Goal: Information Seeking & Learning: Find specific page/section

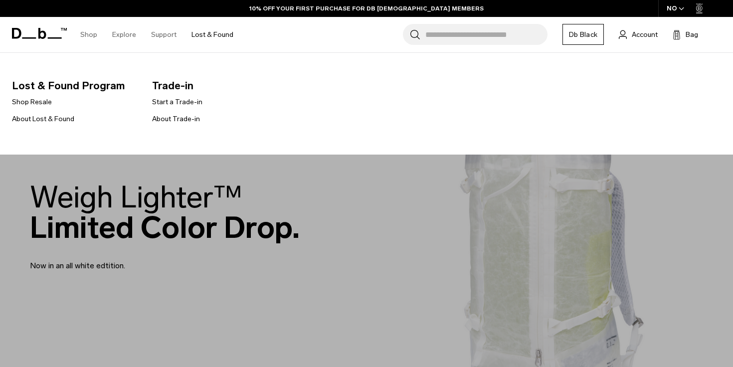
click at [217, 36] on link "Lost & Found" at bounding box center [213, 34] width 42 height 35
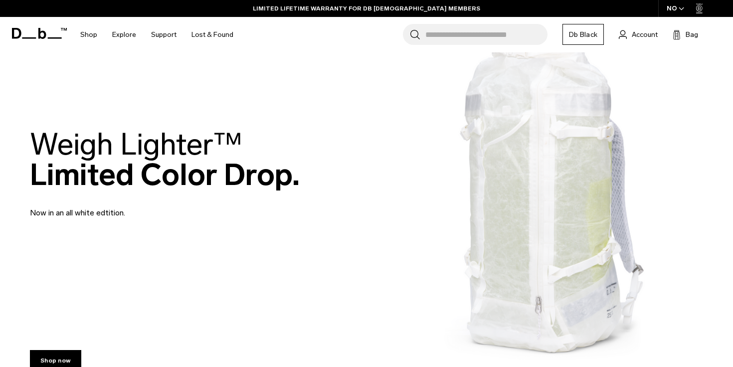
scroll to position [126, 0]
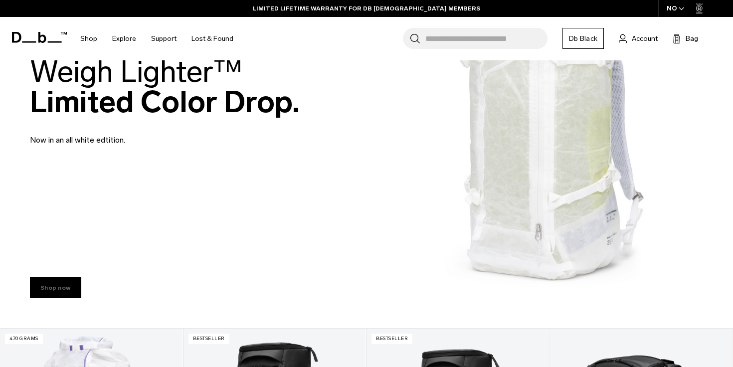
click at [56, 277] on div "Shop now" at bounding box center [366, 285] width 733 height 85
click at [57, 285] on link "Shop now" at bounding box center [55, 287] width 51 height 21
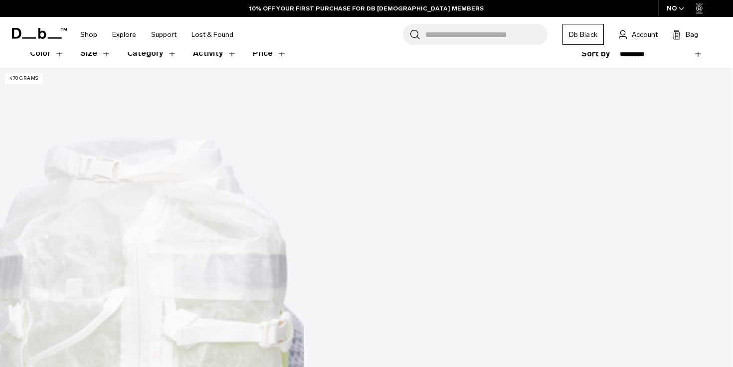
scroll to position [214, 0]
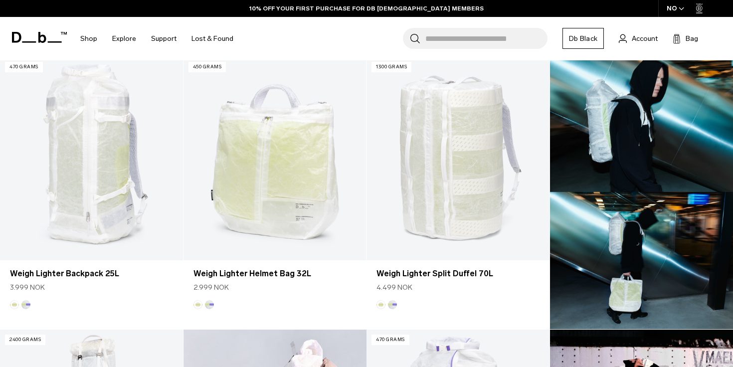
scroll to position [301, 0]
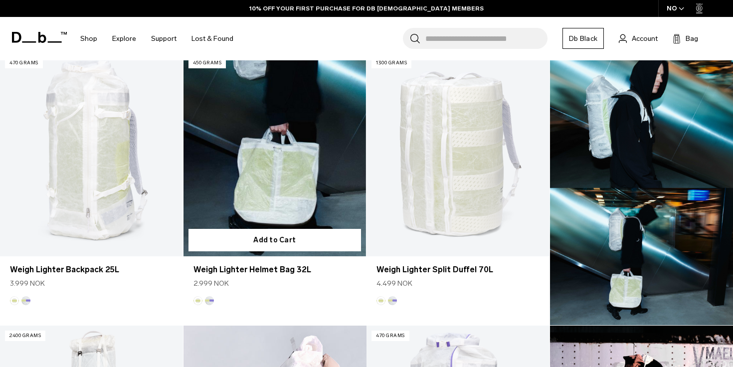
click at [297, 170] on link "Weigh Lighter Helmet Bag 32L" at bounding box center [275, 154] width 183 height 203
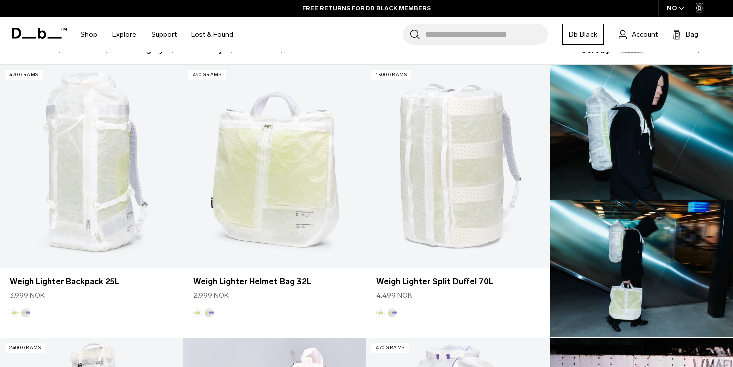
scroll to position [286, 0]
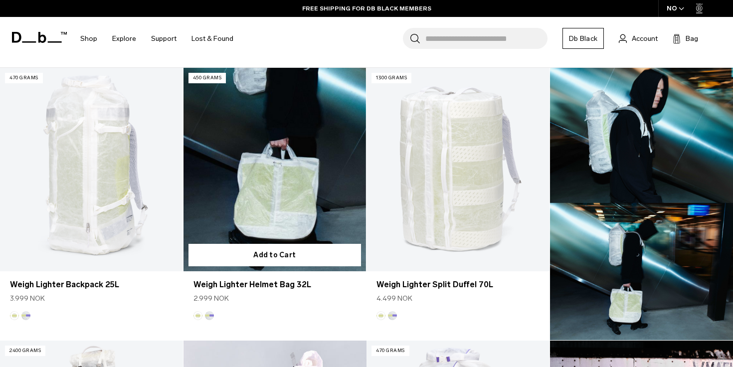
click at [264, 216] on link "Weigh Lighter Helmet Bag 32L" at bounding box center [275, 169] width 183 height 203
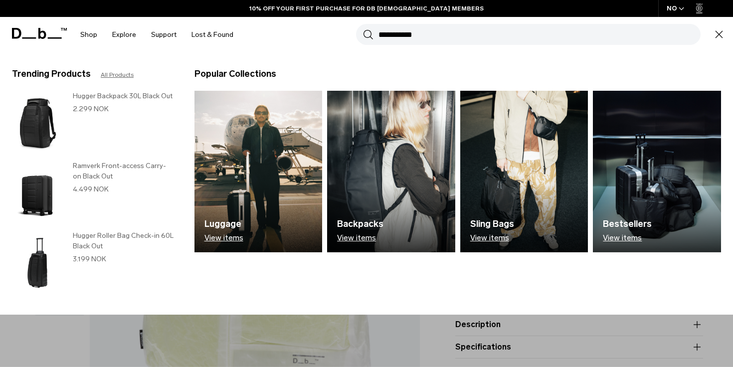
type input "**********"
click at [363, 29] on button "Search" at bounding box center [368, 34] width 10 height 11
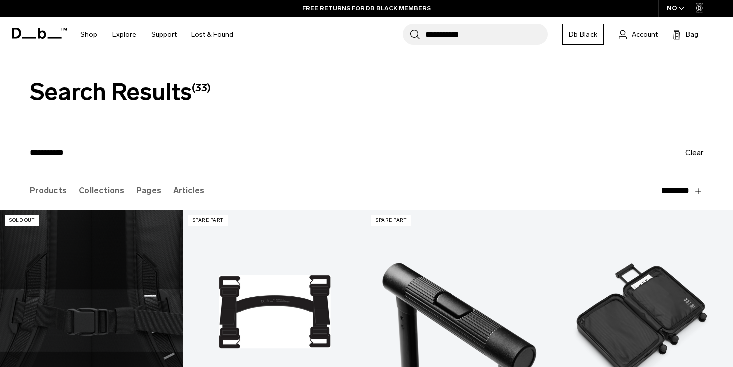
click at [46, 29] on icon at bounding box center [39, 33] width 55 height 11
